Goal: Information Seeking & Learning: Learn about a topic

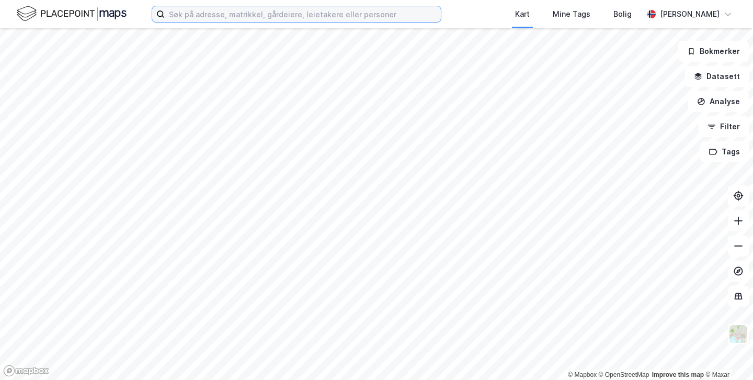
click at [207, 20] on input at bounding box center [303, 14] width 276 height 16
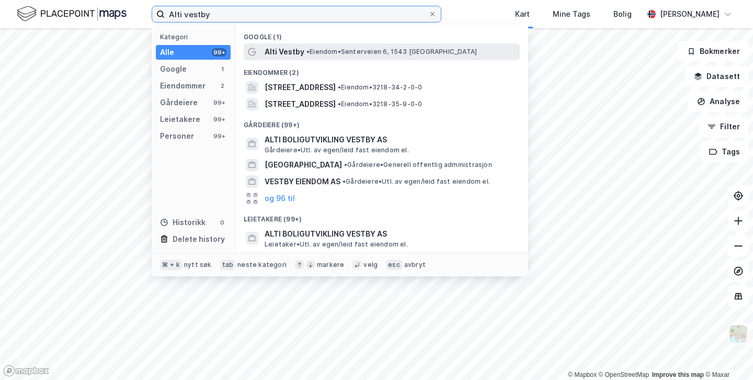
type input "Alti vestby"
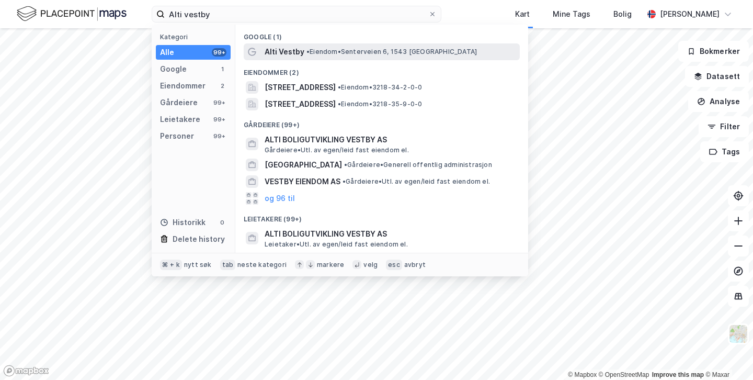
click at [272, 50] on span "Alti Vestby" at bounding box center [285, 51] width 40 height 13
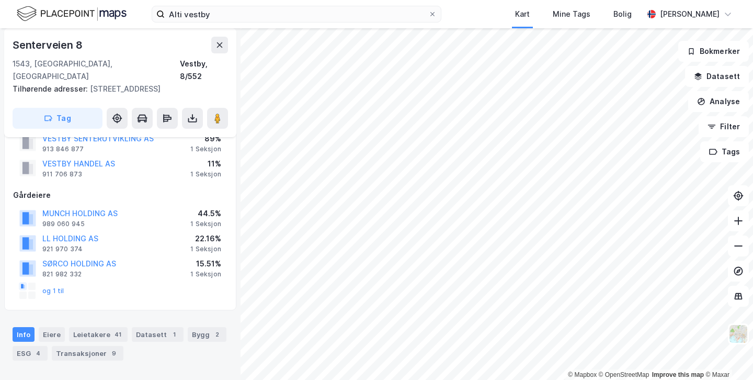
scroll to position [54, 0]
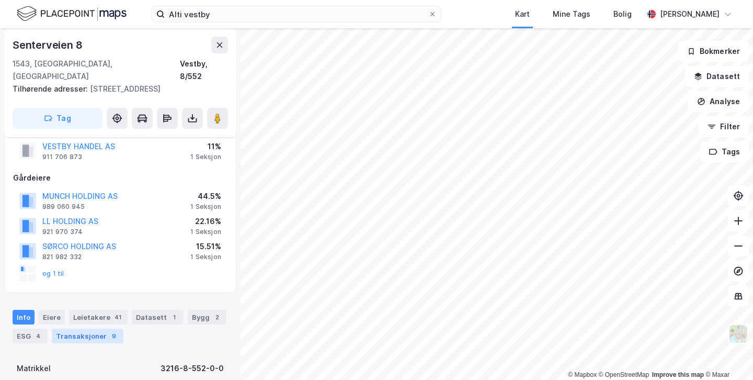
click at [109, 330] on div "9" at bounding box center [114, 335] width 10 height 10
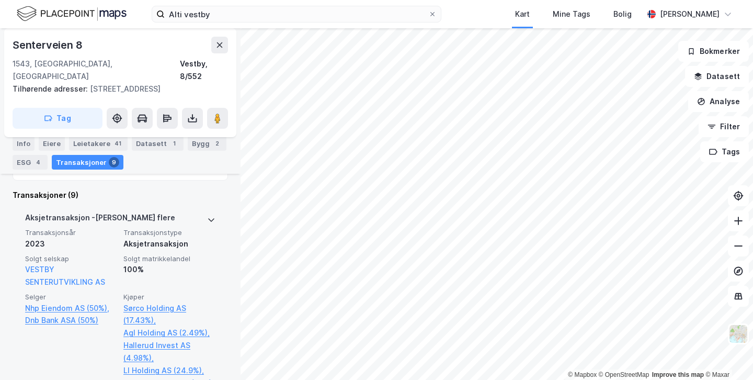
scroll to position [388, 0]
click at [202, 211] on div "Aksjetransaksjon - Gjelder flere" at bounding box center [120, 219] width 190 height 17
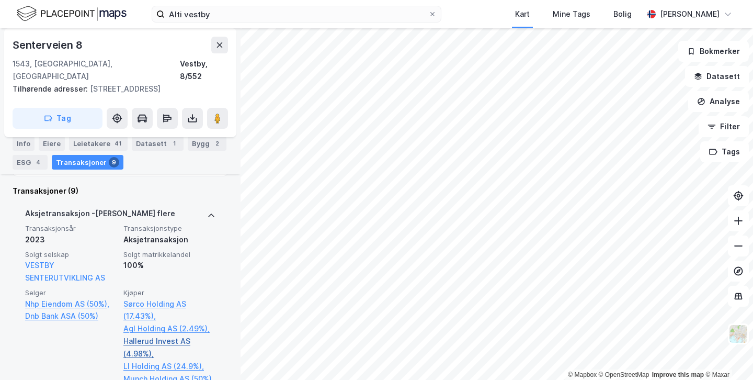
scroll to position [370, 0]
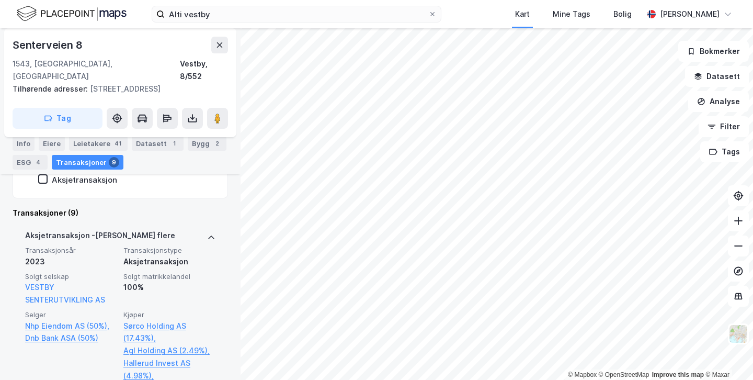
click at [212, 233] on icon at bounding box center [211, 237] width 8 height 8
click at [210, 233] on icon at bounding box center [211, 237] width 8 height 8
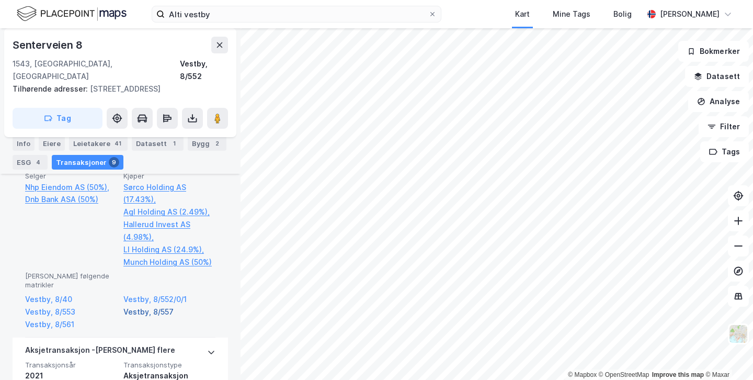
click at [199, 305] on link "Vestby, 8/557" at bounding box center [169, 311] width 92 height 13
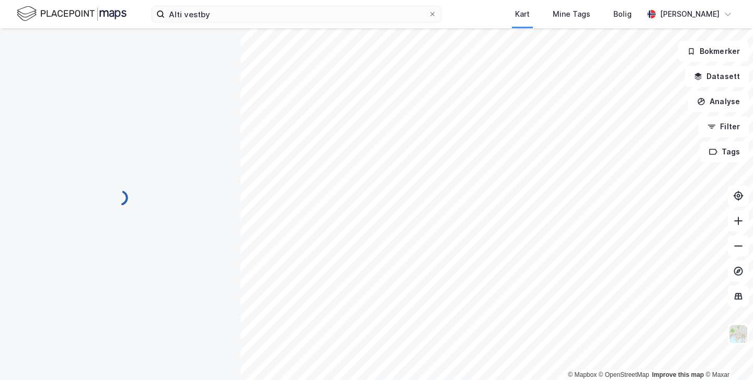
scroll to position [202, 0]
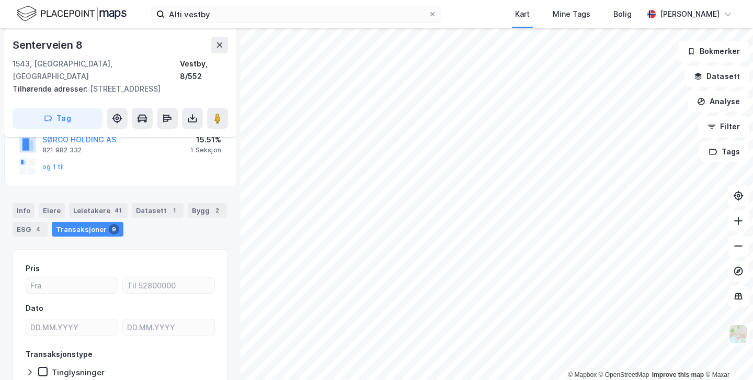
scroll to position [171, 0]
